Goal: Use online tool/utility: Utilize a website feature to perform a specific function

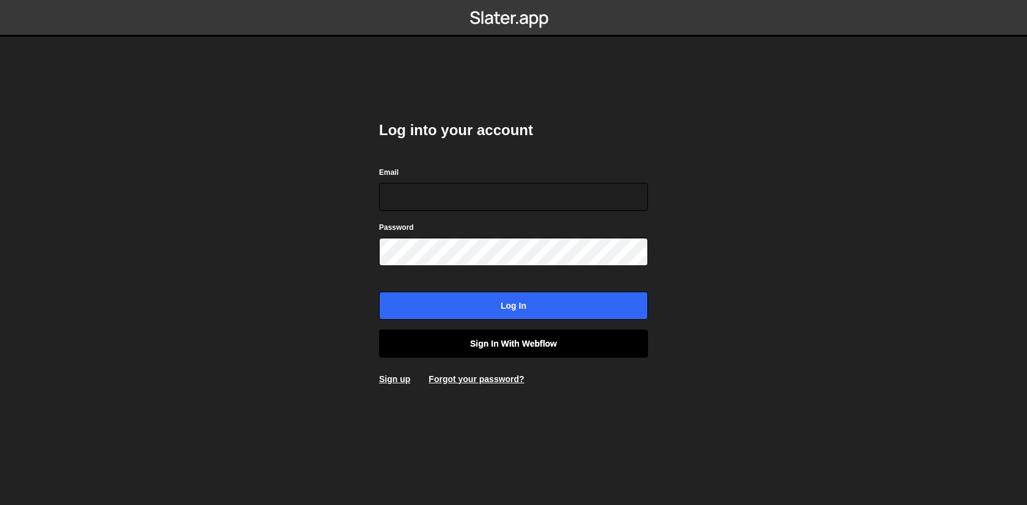
type input "axel@studioelias.fr"
click at [522, 348] on link "Sign in with Webflow" at bounding box center [513, 343] width 269 height 28
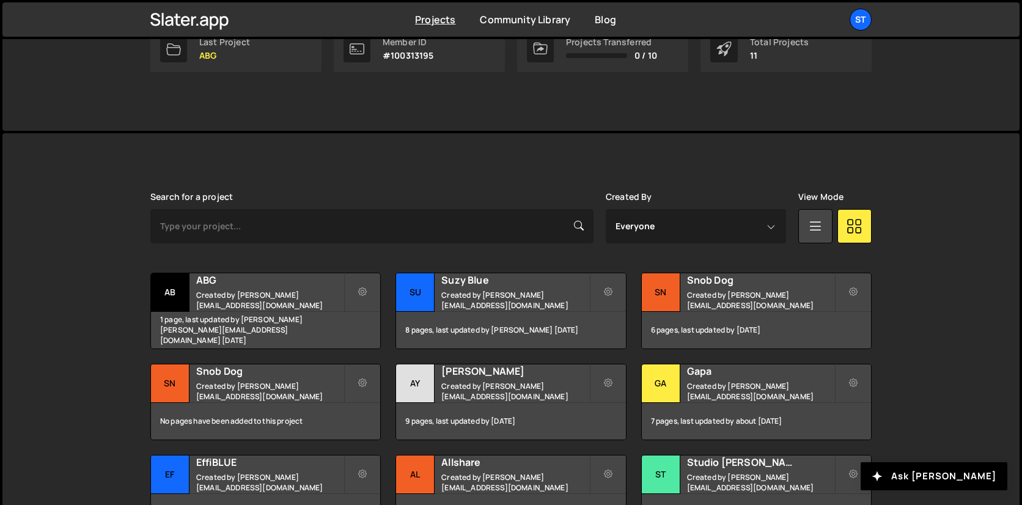
scroll to position [221, 0]
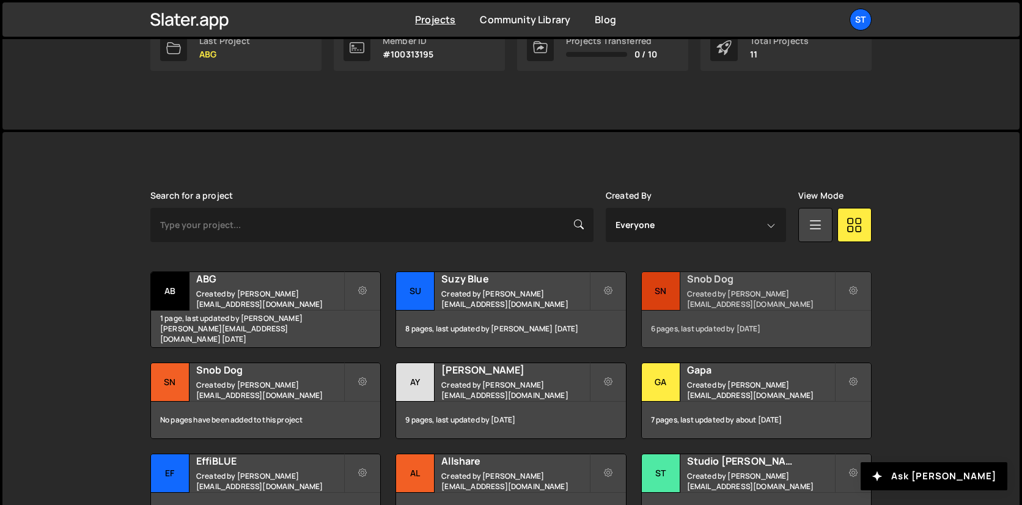
click at [744, 301] on small "Created by [PERSON_NAME][EMAIL_ADDRESS][DOMAIN_NAME]" at bounding box center [760, 298] width 147 height 21
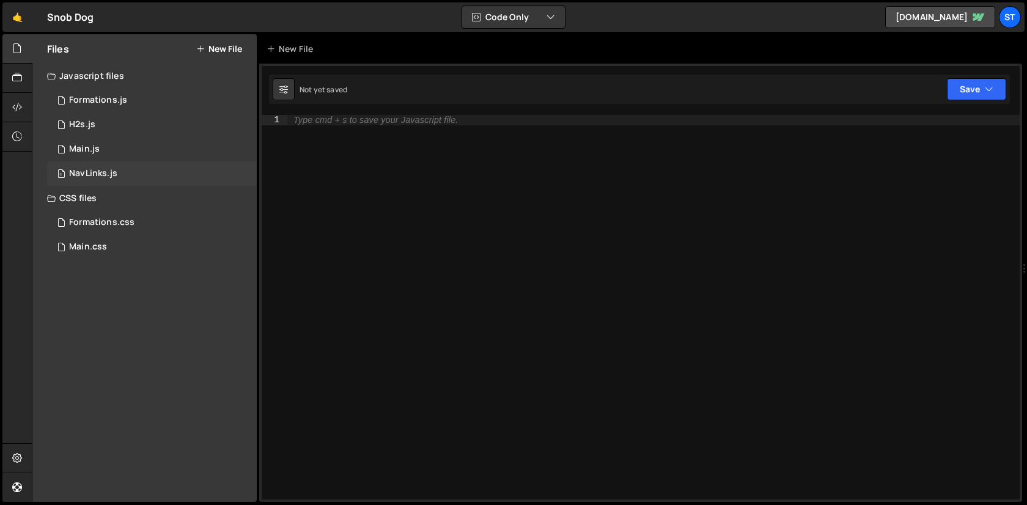
click at [157, 164] on div "1 NavLinks.js 0" at bounding box center [152, 173] width 210 height 24
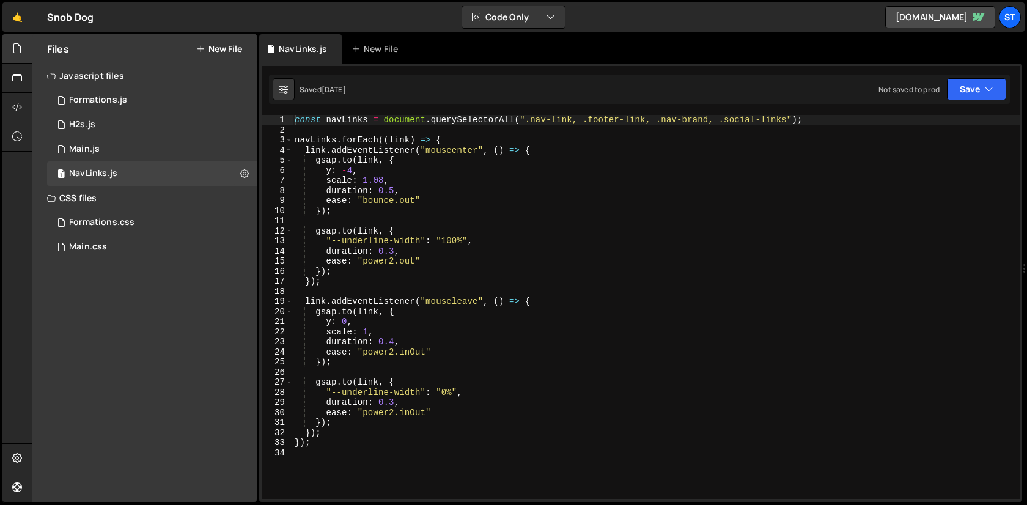
type textarea "y: -4,"
click at [437, 167] on div "const navLinks = document . querySelectorAll ( ".nav-link, .footer-link, .nav-b…" at bounding box center [655, 317] width 727 height 404
click at [243, 175] on icon at bounding box center [244, 173] width 9 height 12
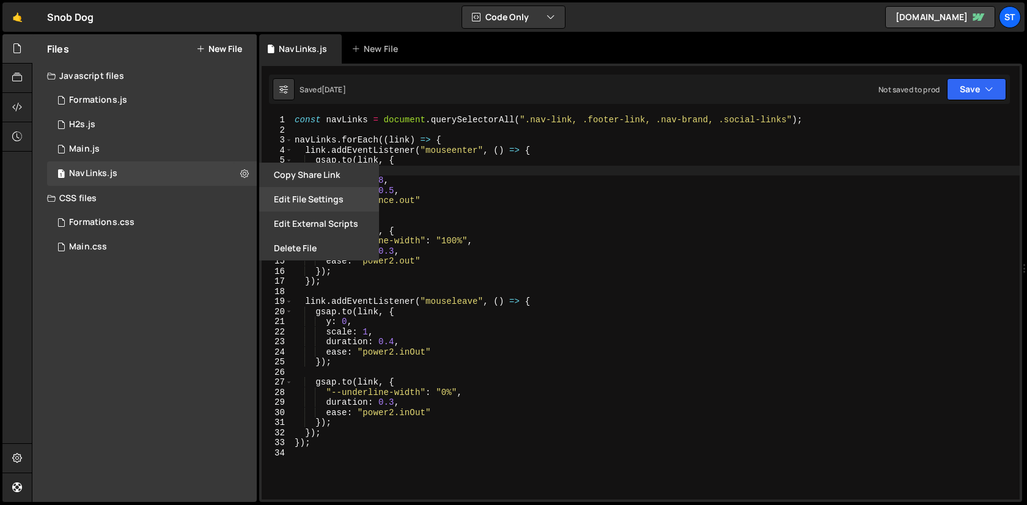
click at [295, 202] on button "Edit File Settings" at bounding box center [319, 199] width 120 height 24
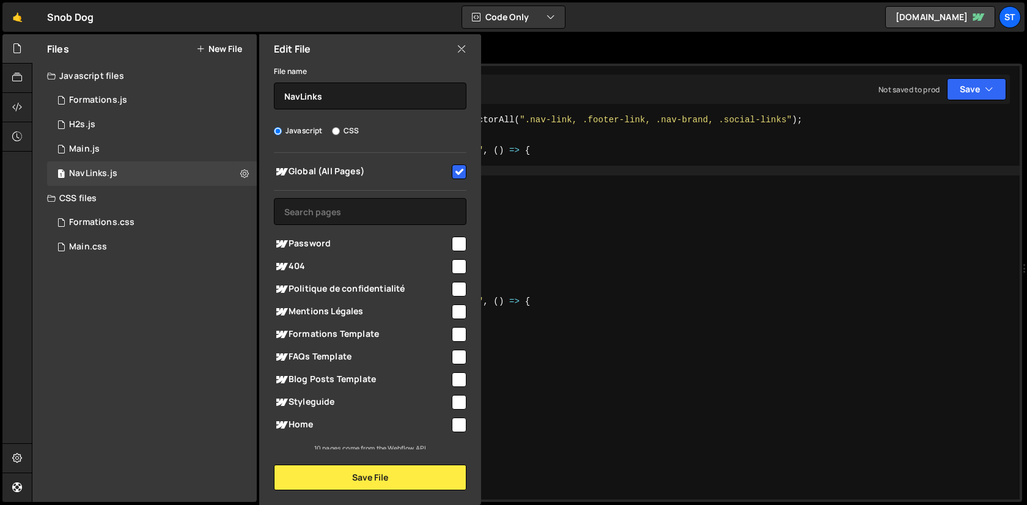
click at [459, 166] on input "checkbox" at bounding box center [459, 171] width 15 height 15
checkbox input "false"
click at [373, 478] on button "Save File" at bounding box center [370, 477] width 192 height 26
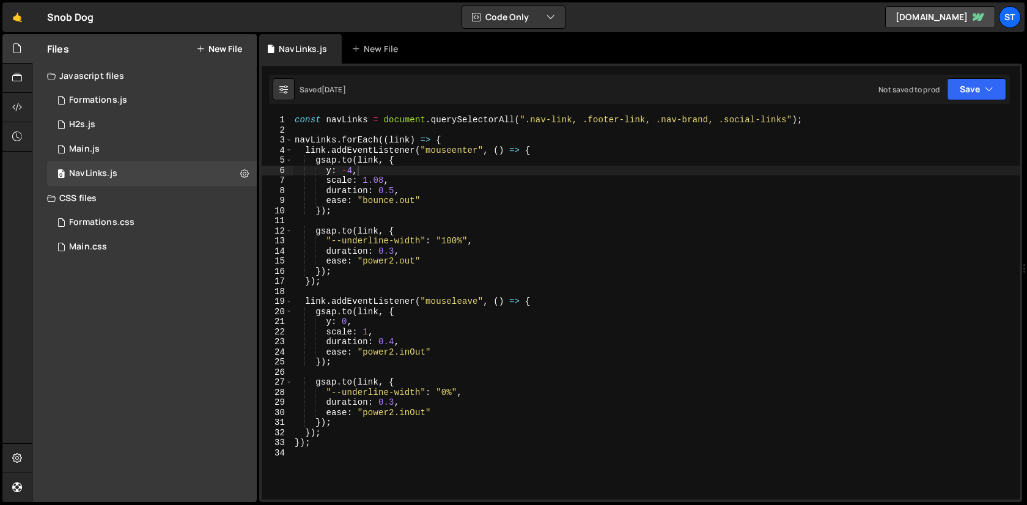
type textarea "duration: 0.5,"
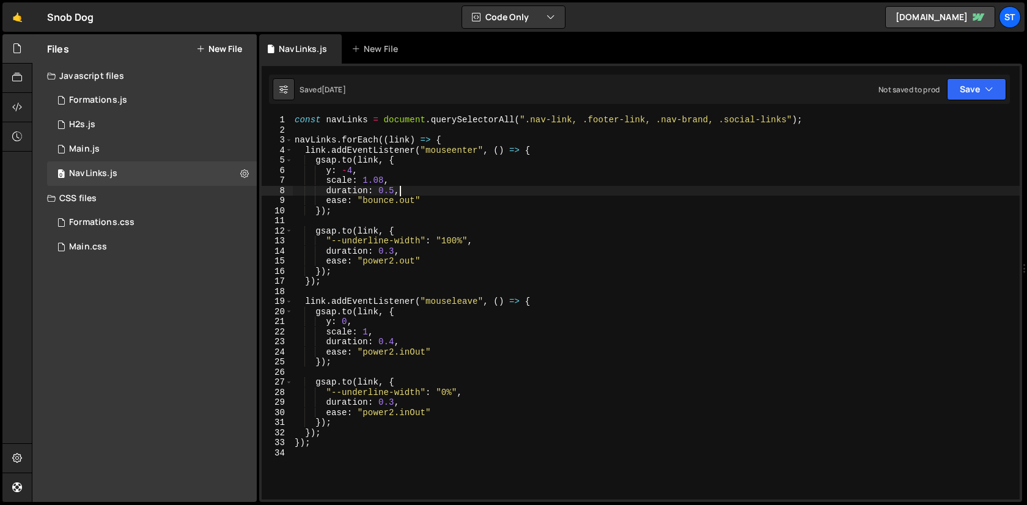
click at [444, 189] on div "const navLinks = document . querySelectorAll ( ".nav-link, .footer-link, .nav-b…" at bounding box center [655, 317] width 727 height 404
